Goal: Navigation & Orientation: Find specific page/section

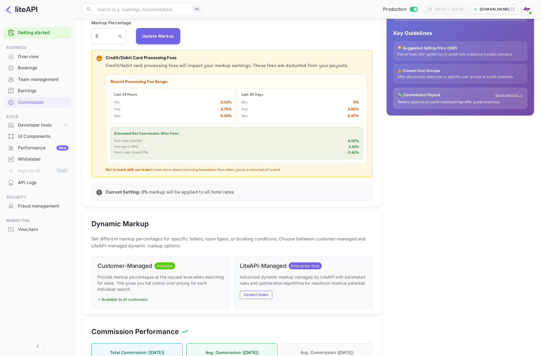
scroll to position [103, 281]
click at [31, 66] on div "Bookings" at bounding box center [43, 68] width 51 height 7
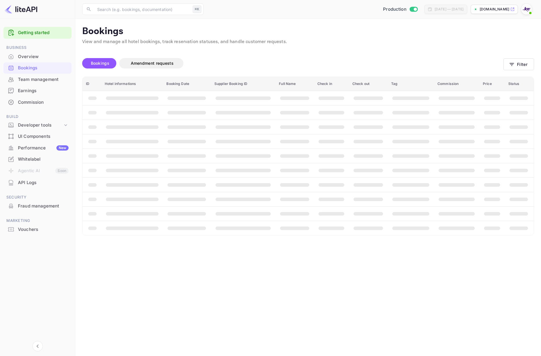
click at [29, 57] on div "Overview" at bounding box center [43, 56] width 51 height 7
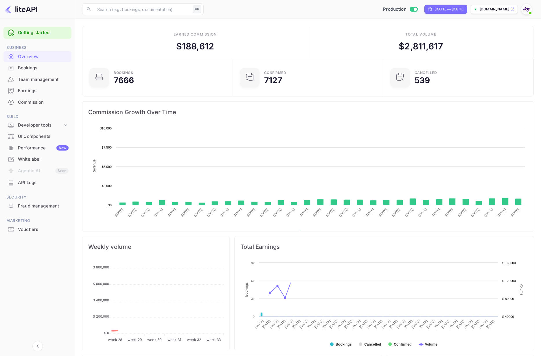
scroll to position [94, 147]
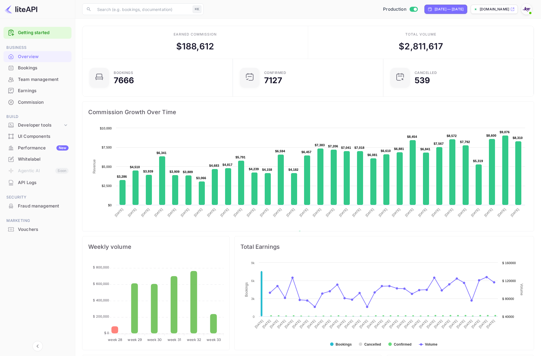
click at [28, 100] on div "Commission" at bounding box center [43, 102] width 51 height 7
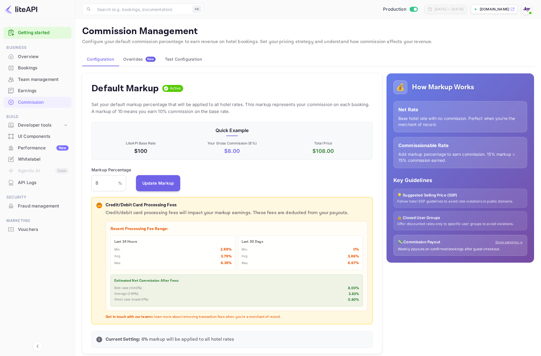
scroll to position [103, 281]
